Goal: Transaction & Acquisition: Purchase product/service

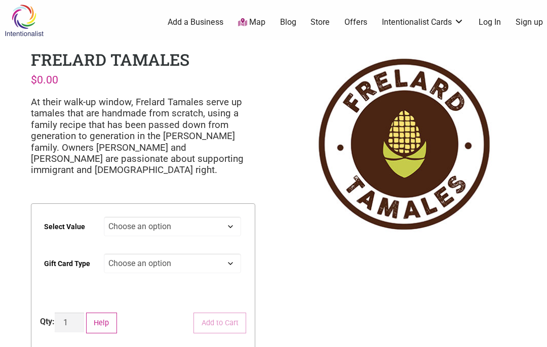
click at [237, 224] on select "Choose an option $25 $50 $100 $200 $500" at bounding box center [173, 227] width 138 height 20
select select "$200"
click at [228, 260] on select "Choose an option Physical" at bounding box center [173, 264] width 138 height 20
select select "Physical"
select select "$200"
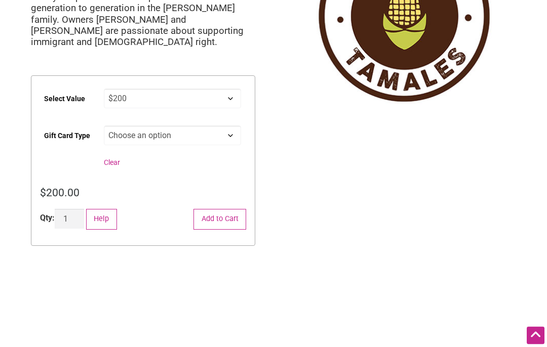
scroll to position [129, 0]
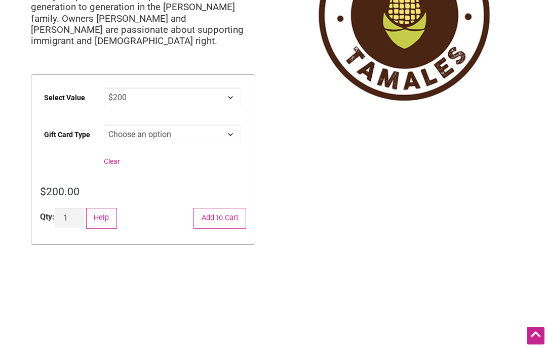
click at [224, 216] on button "Add to Cart" at bounding box center [219, 218] width 53 height 21
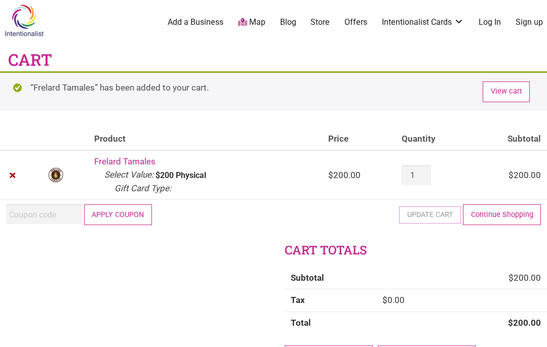
click at [133, 211] on button "Apply coupon" at bounding box center [118, 214] width 68 height 21
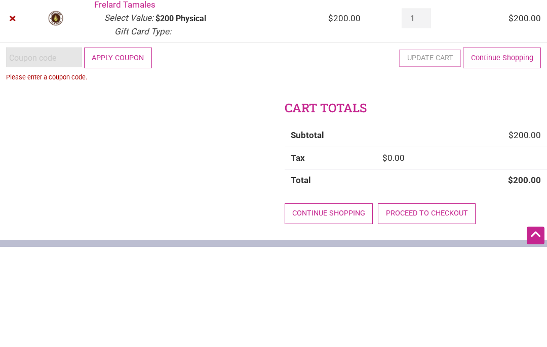
click at [65, 148] on input "Coupon:" at bounding box center [44, 158] width 76 height 20
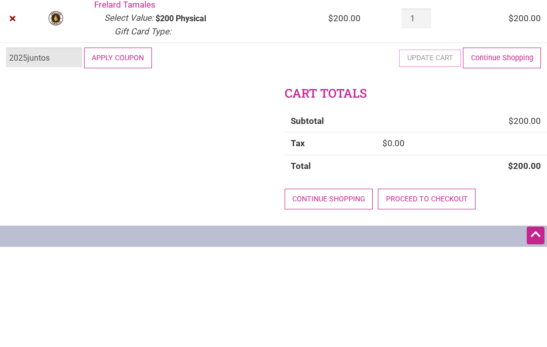
type input "2025juntos"
click at [118, 148] on button "Apply coupon" at bounding box center [118, 158] width 68 height 21
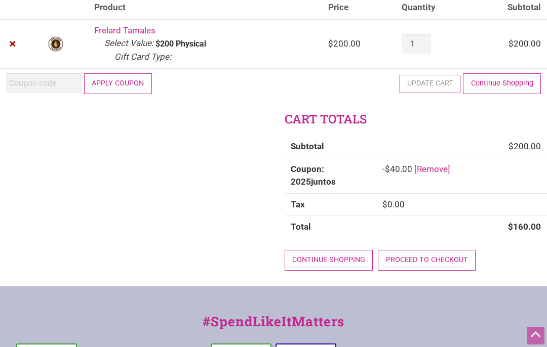
scroll to position [139, 0]
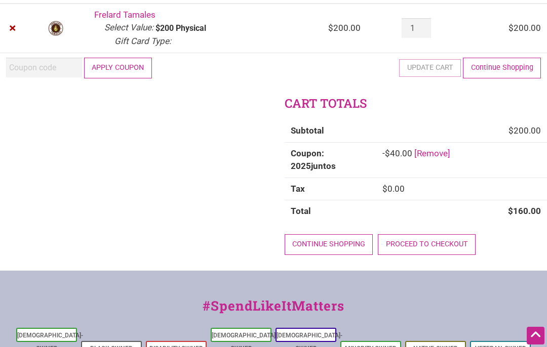
click at [429, 234] on link "Proceed to checkout" at bounding box center [427, 244] width 98 height 21
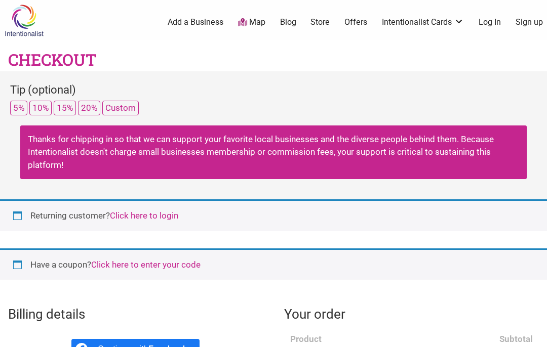
select select "WA"
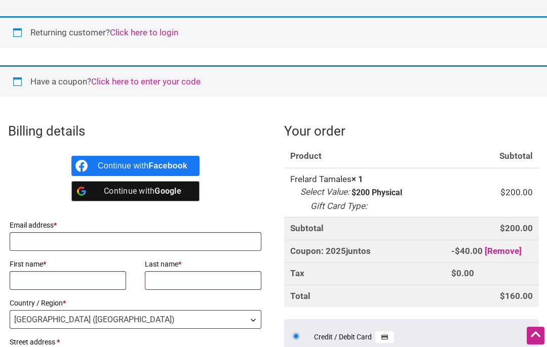
scroll to position [189, 0]
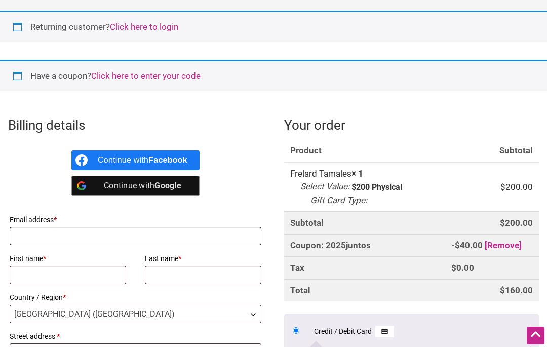
click at [109, 237] on input "Email address *" at bounding box center [136, 236] width 252 height 19
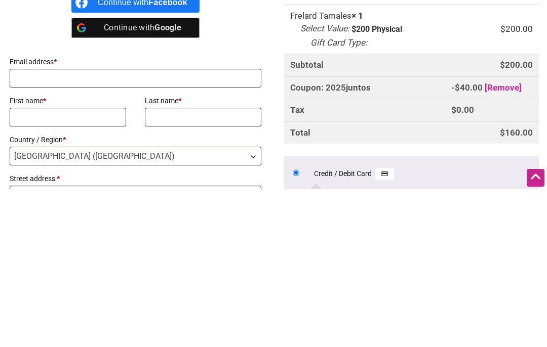
type input "[PERSON_NAME][EMAIL_ADDRESS][DOMAIN_NAME]"
type input "Tamara"
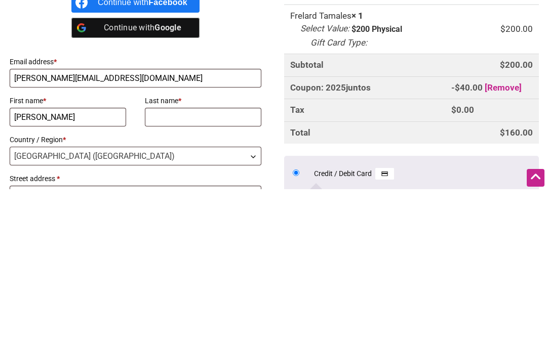
type input "Nelson"
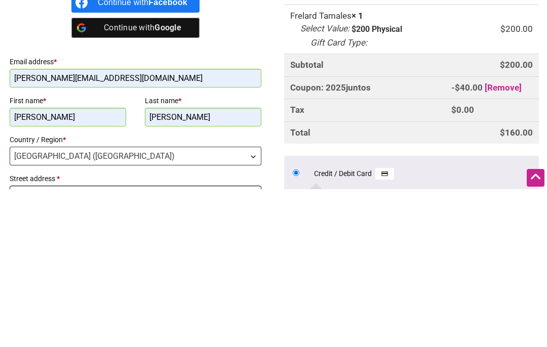
type input "[STREET_ADDRESS]"
type input "BELLINGHAM"
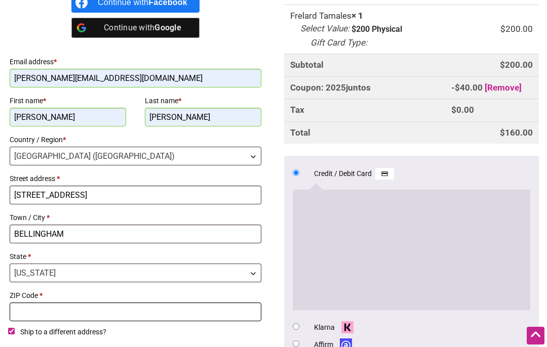
type input "98229-5010"
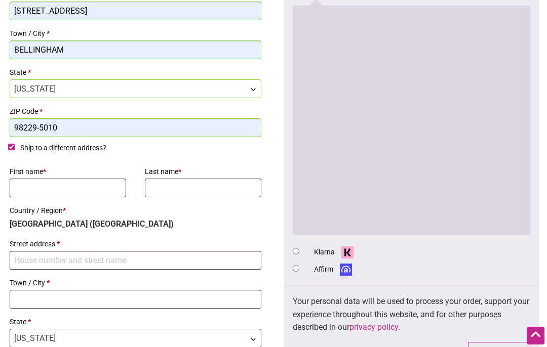
scroll to position [530, 0]
click at [6, 146] on div "Billing details Continue with Facebook Continue with Google Email address * tam…" at bounding box center [273, 83] width 547 height 633
click at [14, 144] on input "Ship to a different address?" at bounding box center [11, 147] width 7 height 7
checkbox input "false"
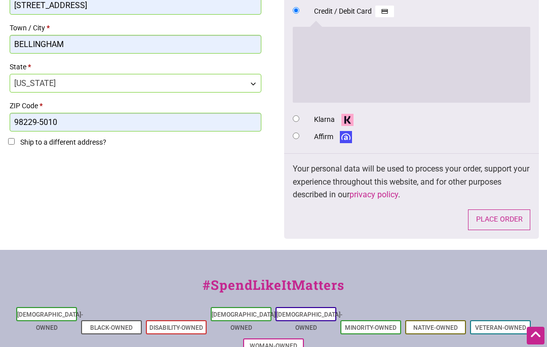
scroll to position [536, 0]
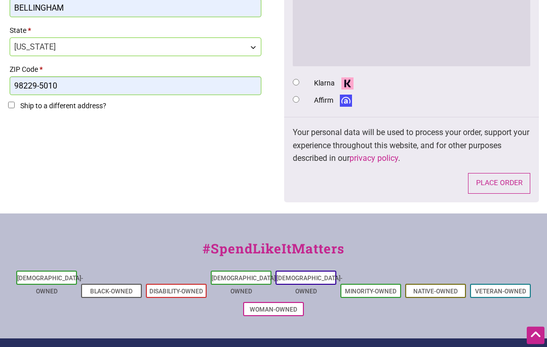
click at [499, 178] on button "Place order" at bounding box center [499, 184] width 62 height 21
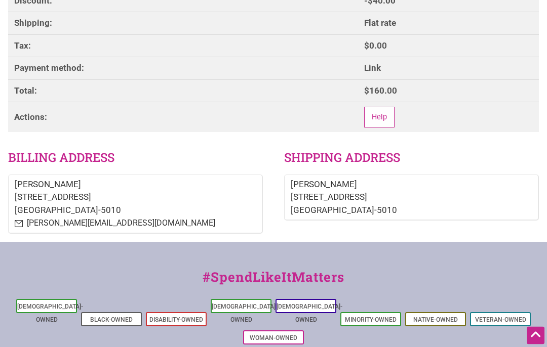
scroll to position [298, 0]
click at [512, 335] on div "#SpendLikeItMatters [DEMOGRAPHIC_DATA]-Owned Black-Owned Disability-Owned [DEMO…" at bounding box center [273, 303] width 547 height 125
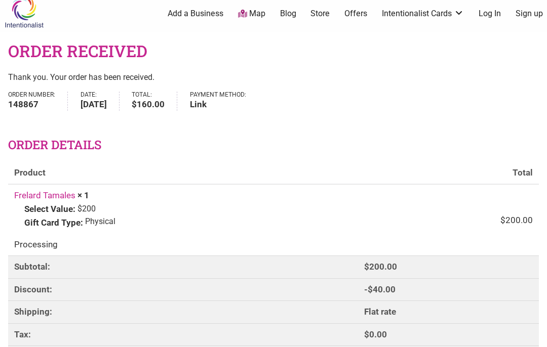
scroll to position [5, 0]
